Goal: Find specific page/section: Find specific page/section

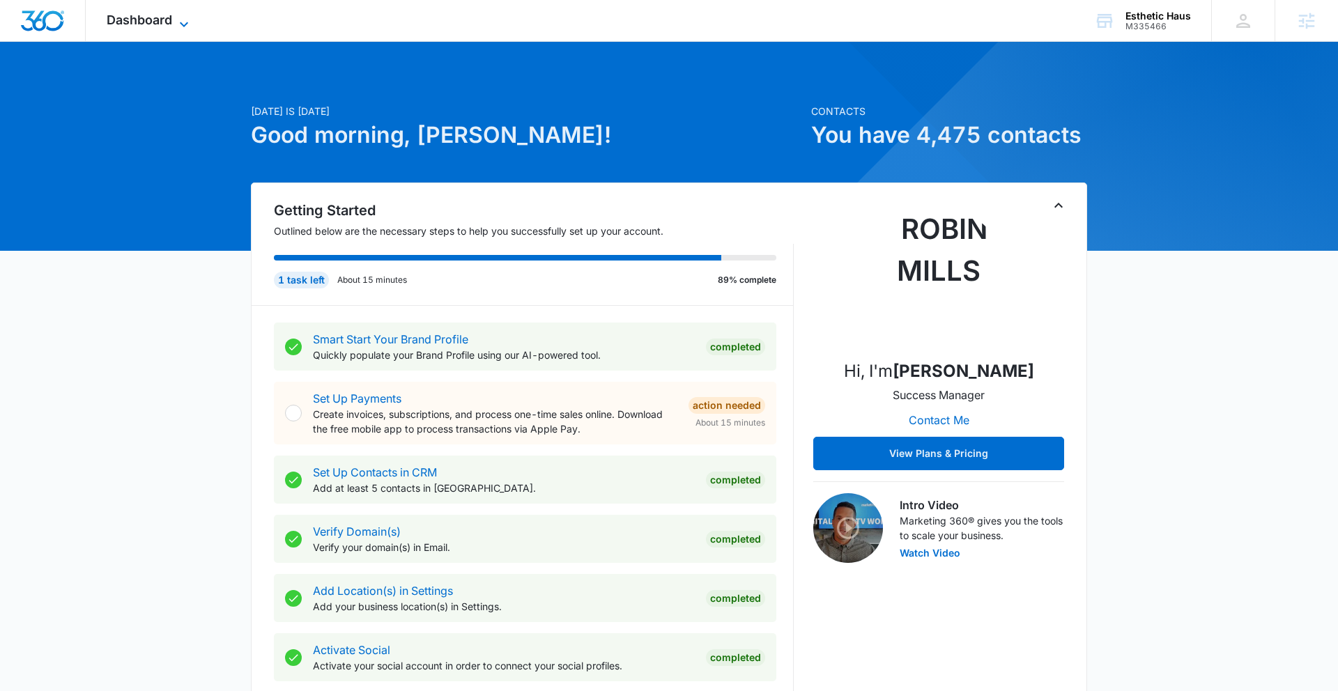
click at [164, 23] on span "Dashboard" at bounding box center [139, 20] width 65 height 15
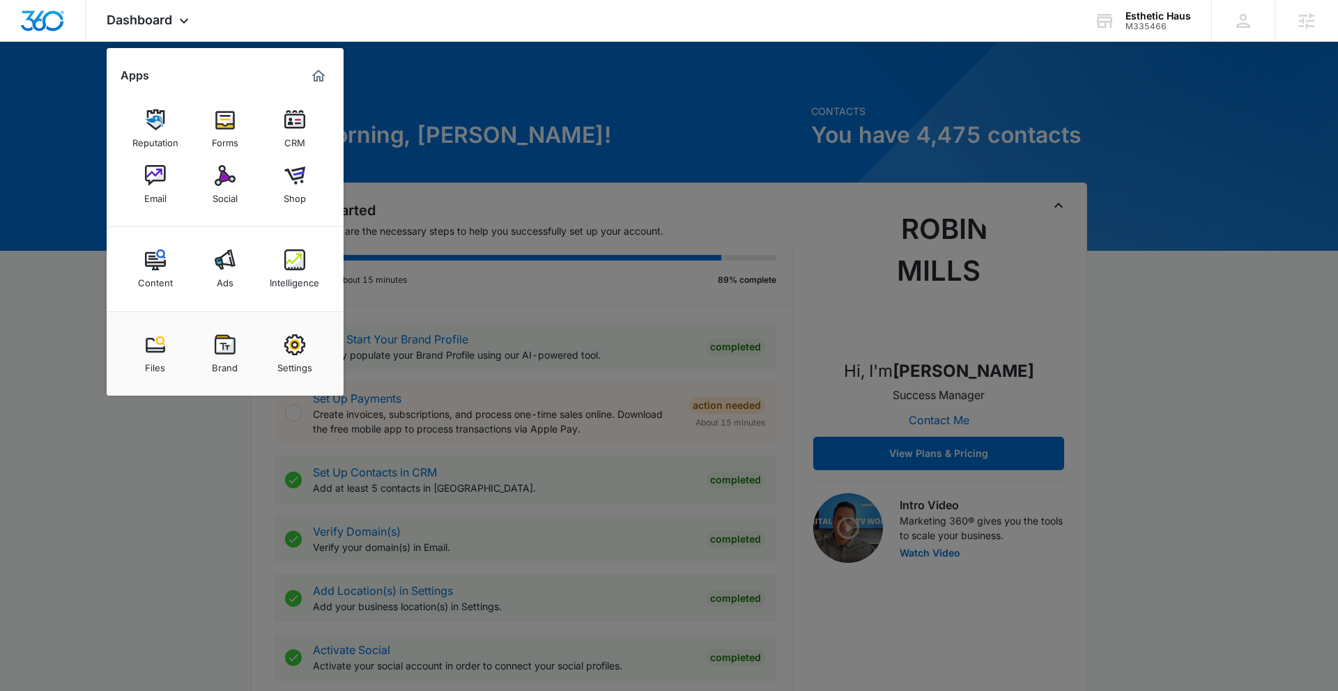
click at [228, 348] on img at bounding box center [225, 344] width 21 height 21
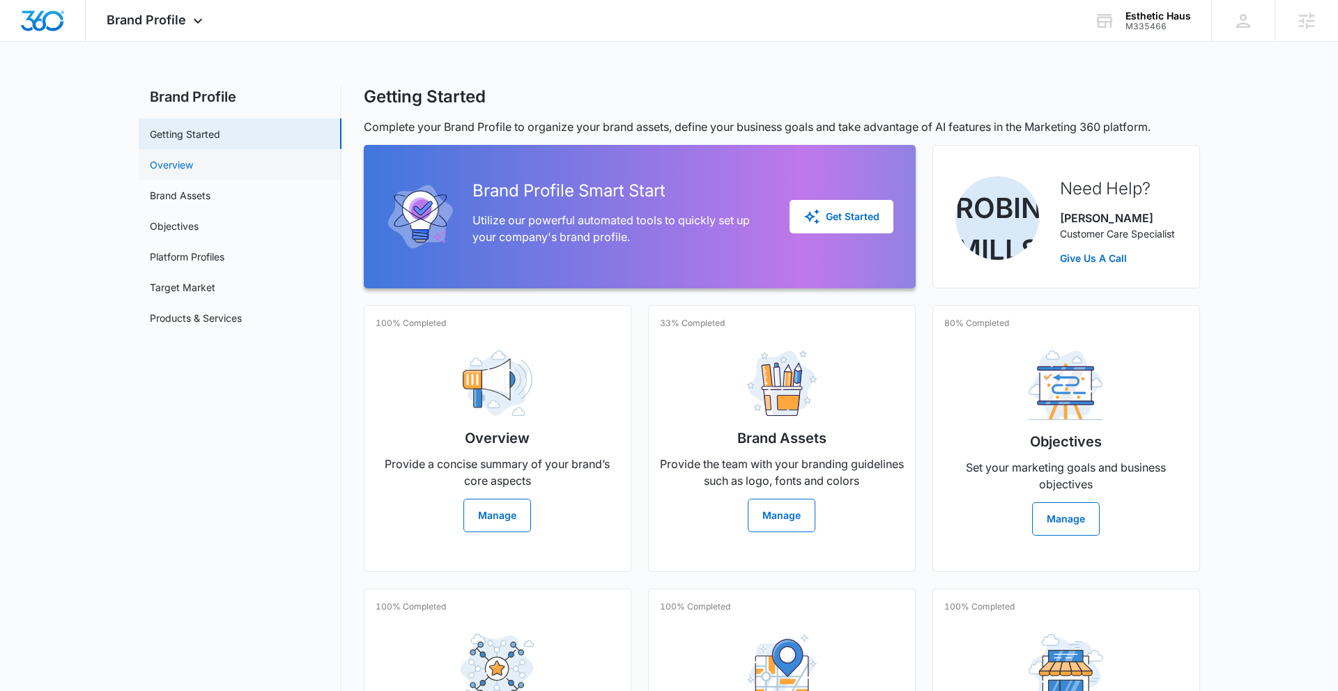
click at [193, 160] on link "Overview" at bounding box center [171, 164] width 43 height 15
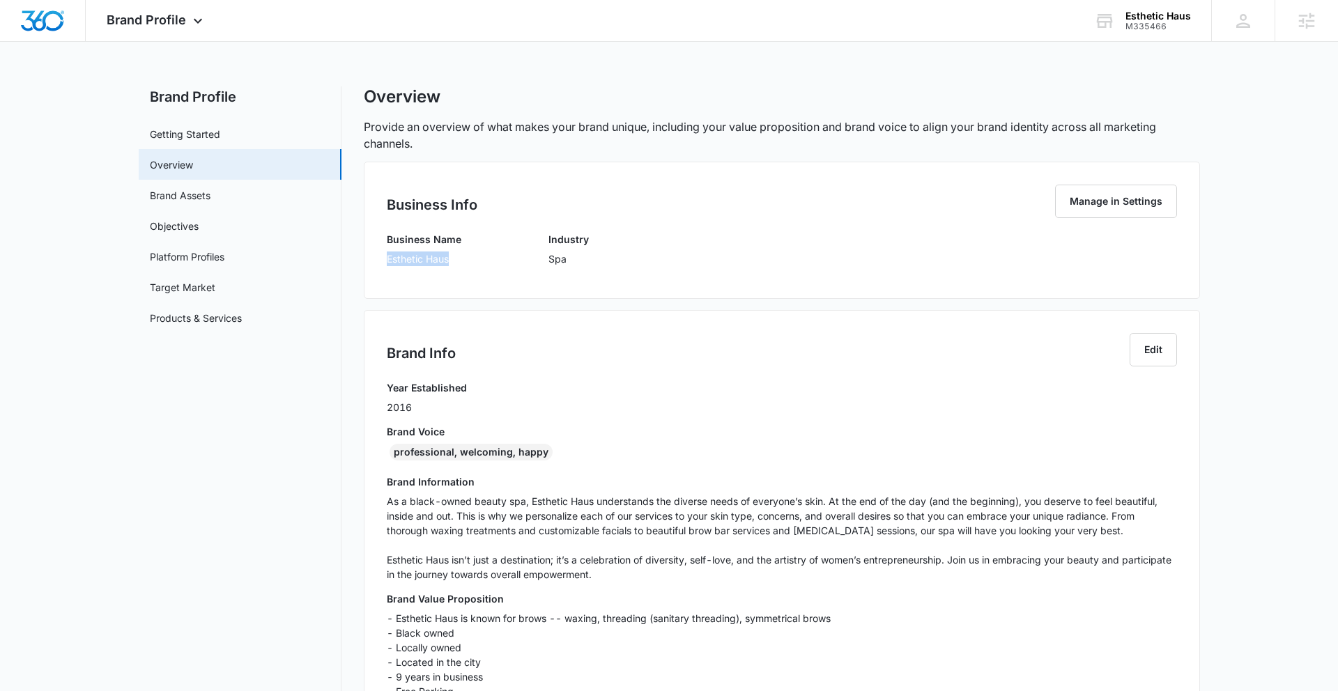
drag, startPoint x: 386, startPoint y: 259, endPoint x: 481, endPoint y: 261, distance: 95.5
click at [482, 261] on div "Business Name Esthetic Haus Industry Spa" at bounding box center [782, 254] width 790 height 44
copy p "Esthetic Haus"
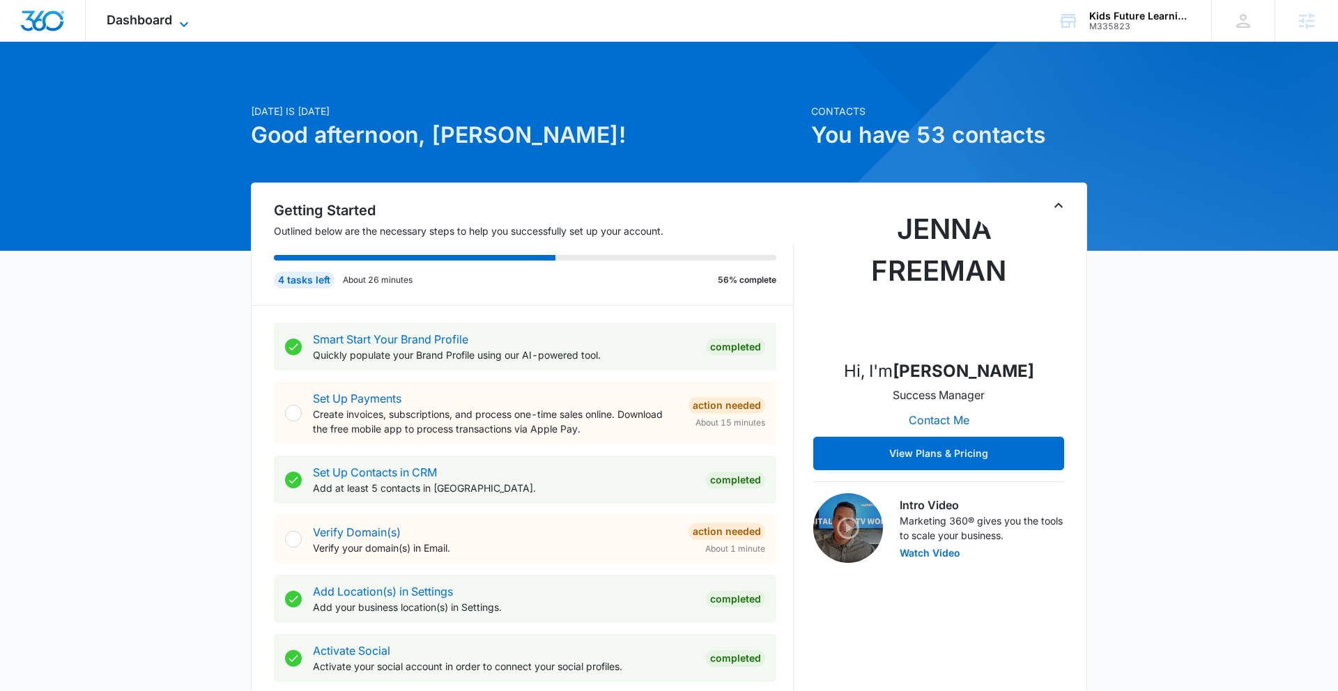
click at [139, 17] on span "Dashboard" at bounding box center [139, 20] width 65 height 15
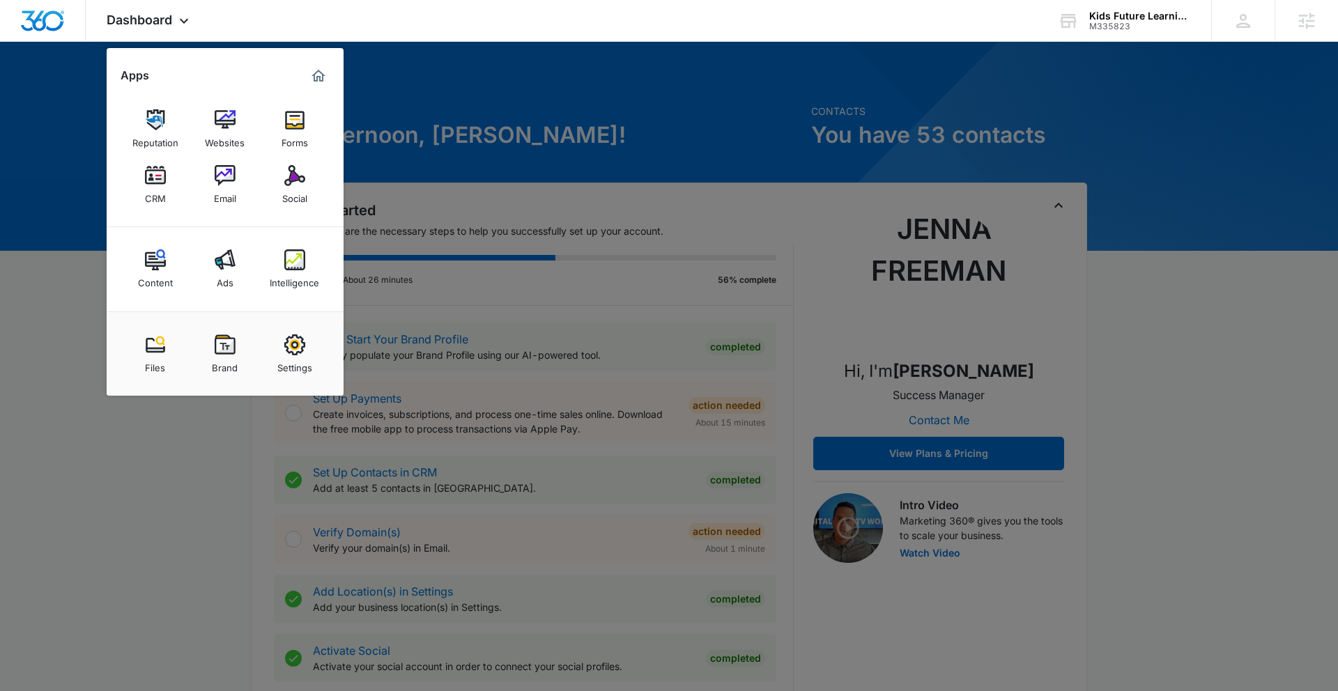
click at [225, 355] on img at bounding box center [225, 344] width 21 height 21
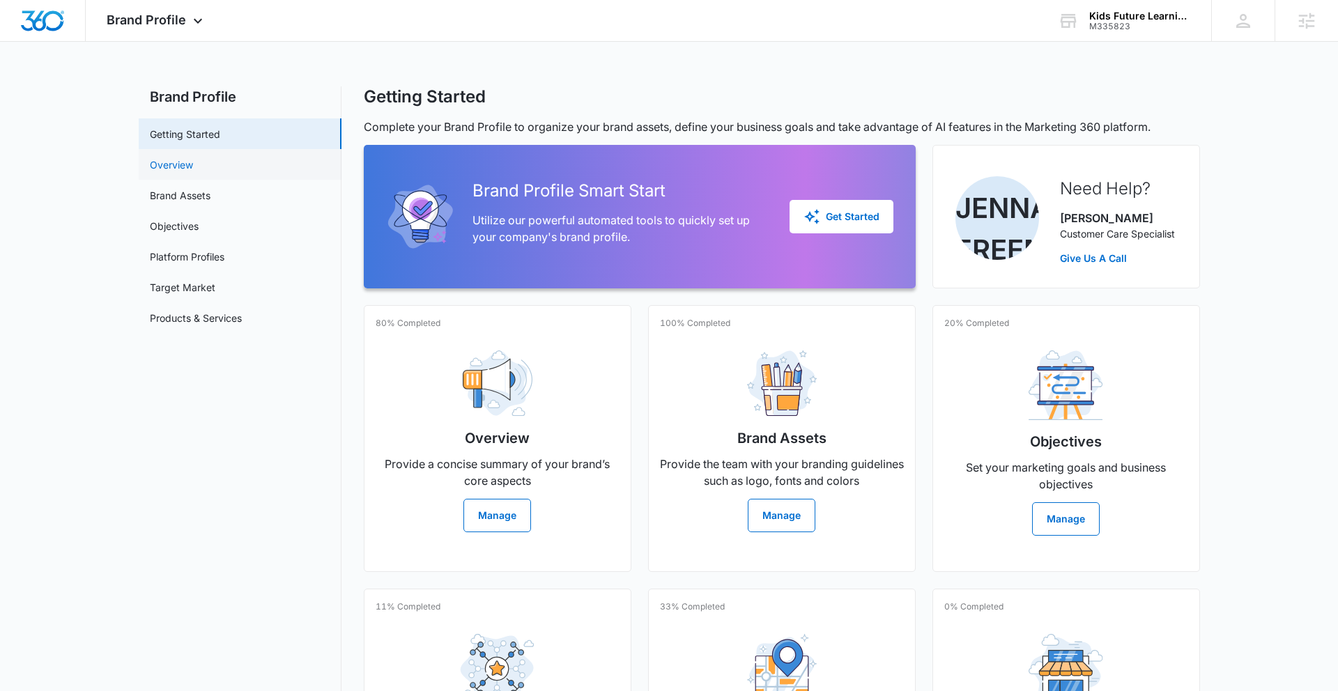
click at [193, 160] on link "Overview" at bounding box center [171, 164] width 43 height 15
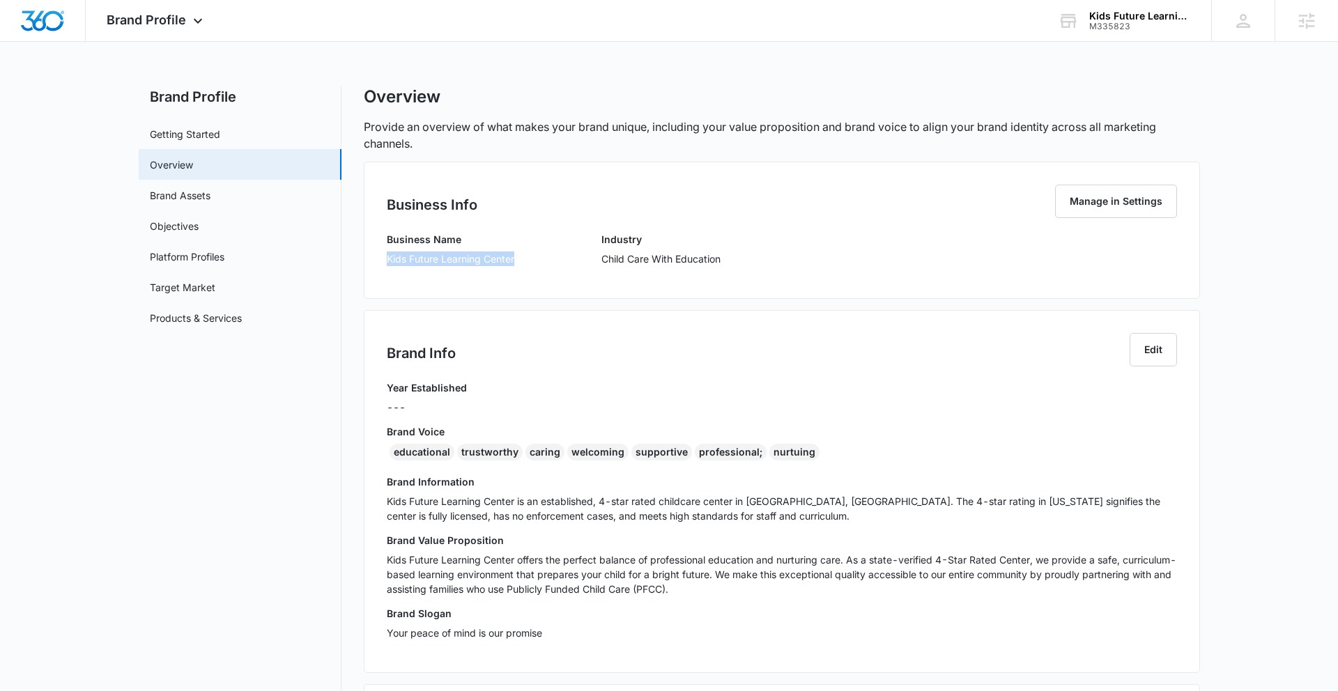
drag, startPoint x: 396, startPoint y: 258, endPoint x: 543, endPoint y: 264, distance: 147.1
click at [548, 264] on div "Business Name Kids Future Learning Center Industry Child Care With Education" at bounding box center [782, 254] width 790 height 44
copy p "Kids Future Learning Center"
